Goal: Task Accomplishment & Management: Manage account settings

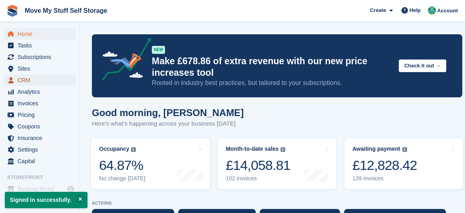
click at [27, 81] on span "CRM" at bounding box center [42, 80] width 48 height 11
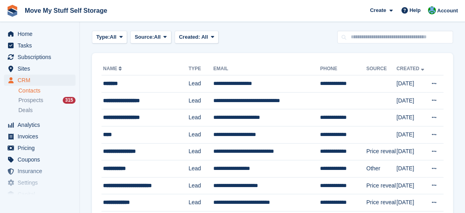
scroll to position [28, 0]
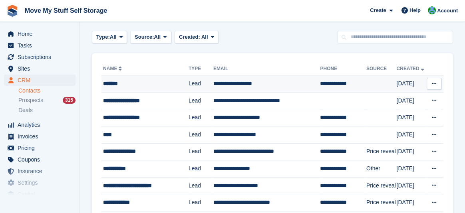
click at [222, 82] on td "**********" at bounding box center [266, 84] width 107 height 17
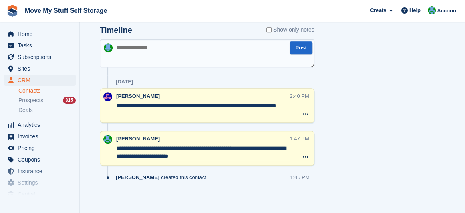
scroll to position [336, 0]
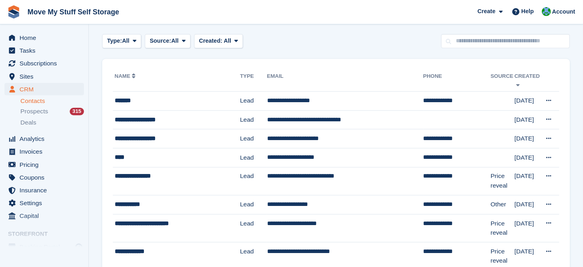
scroll to position [28, 0]
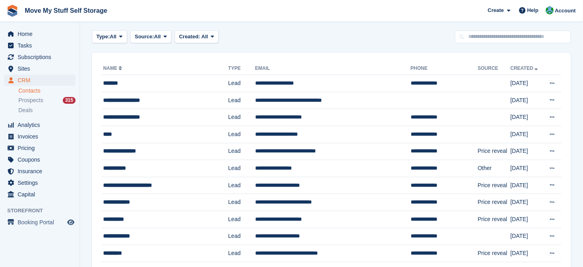
drag, startPoint x: 0, startPoint y: 0, endPoint x: 362, endPoint y: 35, distance: 363.5
click at [362, 35] on div "Type: All All Lead Customer Source: All All Storefront Backoffice Pre-Opening i…" at bounding box center [331, 36] width 479 height 13
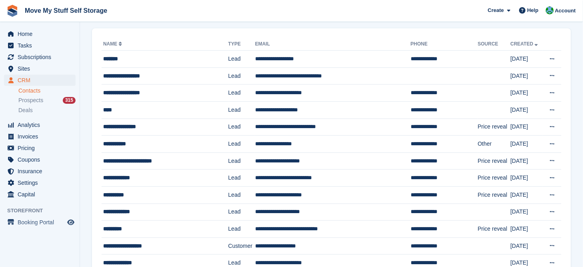
scroll to position [0, 0]
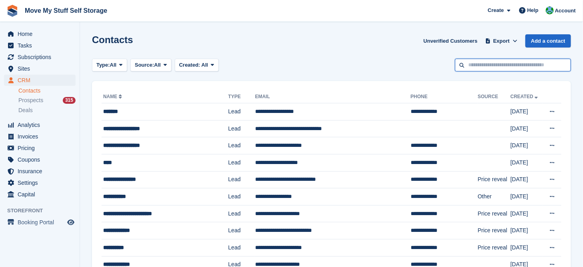
click at [465, 64] on input "text" at bounding box center [513, 65] width 116 height 13
type input "*****"
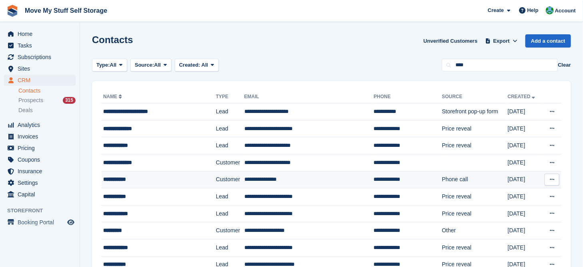
click at [184, 178] on div "**********" at bounding box center [151, 180] width 96 height 8
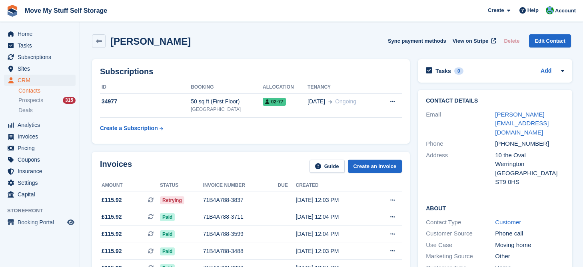
scroll to position [39, 0]
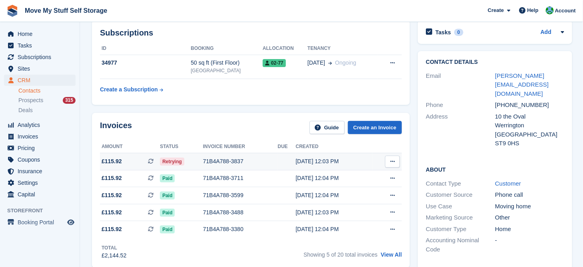
click at [176, 162] on span "Retrying" at bounding box center [172, 162] width 24 height 8
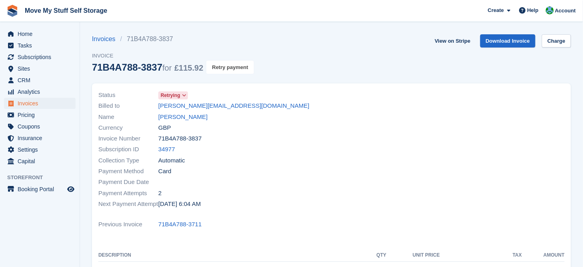
drag, startPoint x: 226, startPoint y: 68, endPoint x: 339, endPoint y: 29, distance: 119.5
click at [227, 68] on button "Retry payment" at bounding box center [229, 67] width 47 height 13
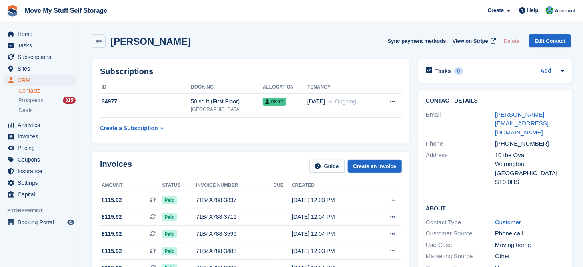
click at [106, 43] on div "[PERSON_NAME]" at bounding box center [148, 41] width 85 height 11
